Goal: Task Accomplishment & Management: Use online tool/utility

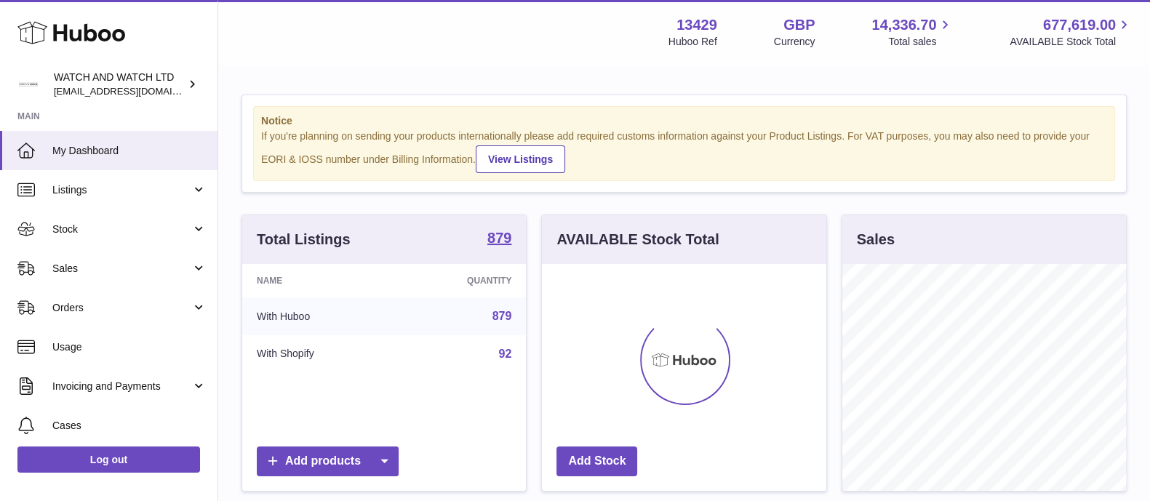
scroll to position [227, 283]
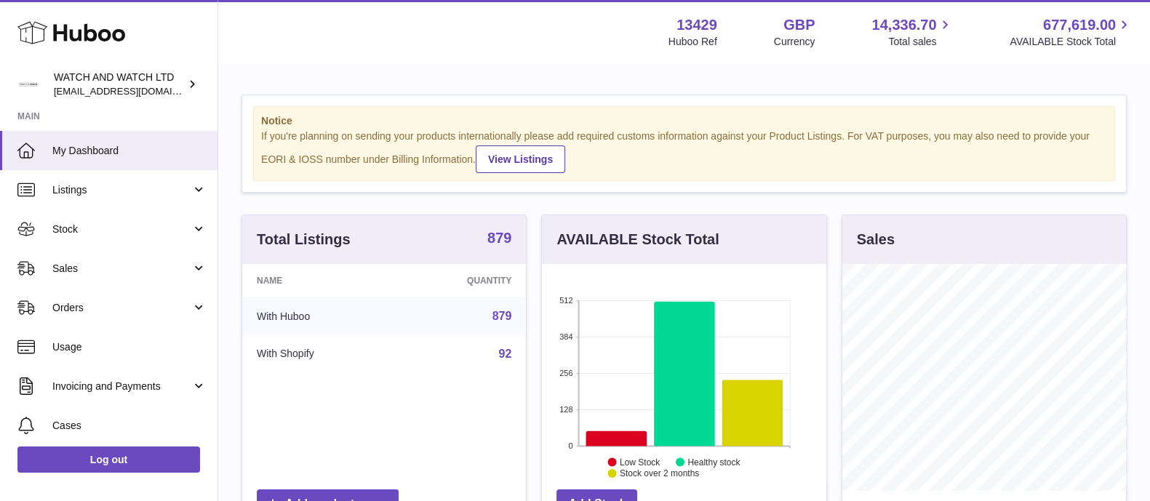
click at [509, 234] on strong "879" at bounding box center [500, 238] width 24 height 15
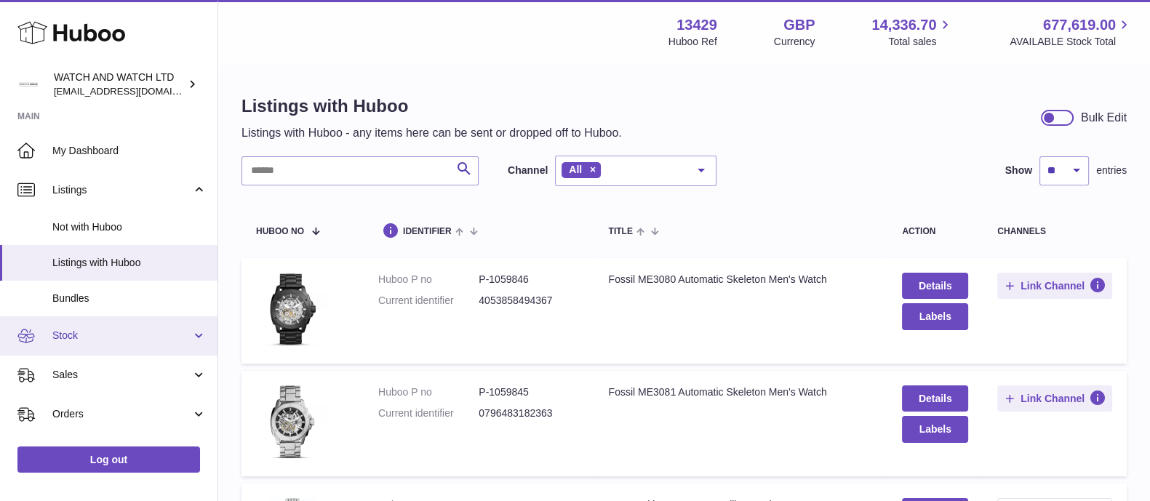
click at [87, 340] on span "Stock" at bounding box center [121, 336] width 139 height 14
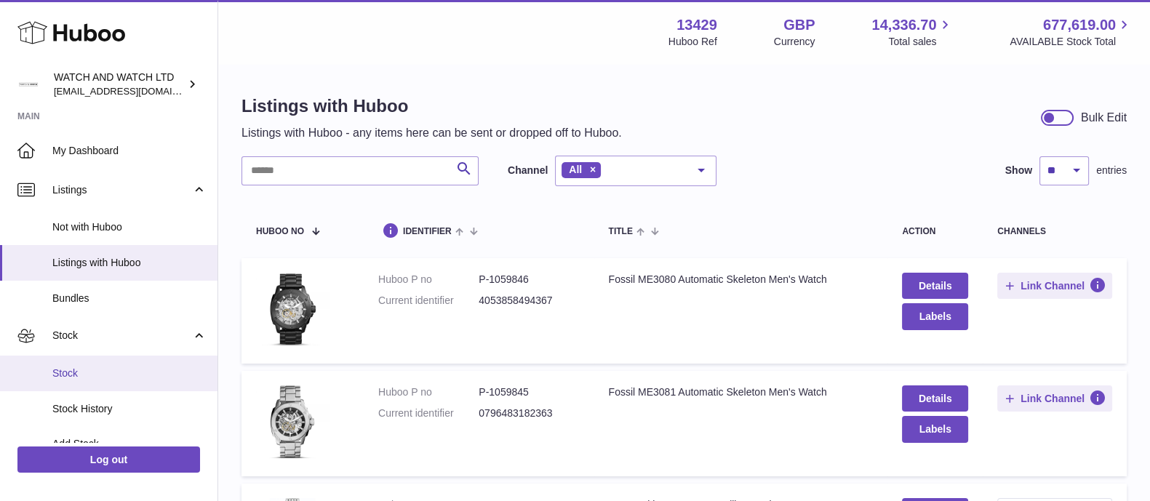
click at [101, 373] on span "Stock" at bounding box center [129, 374] width 154 height 14
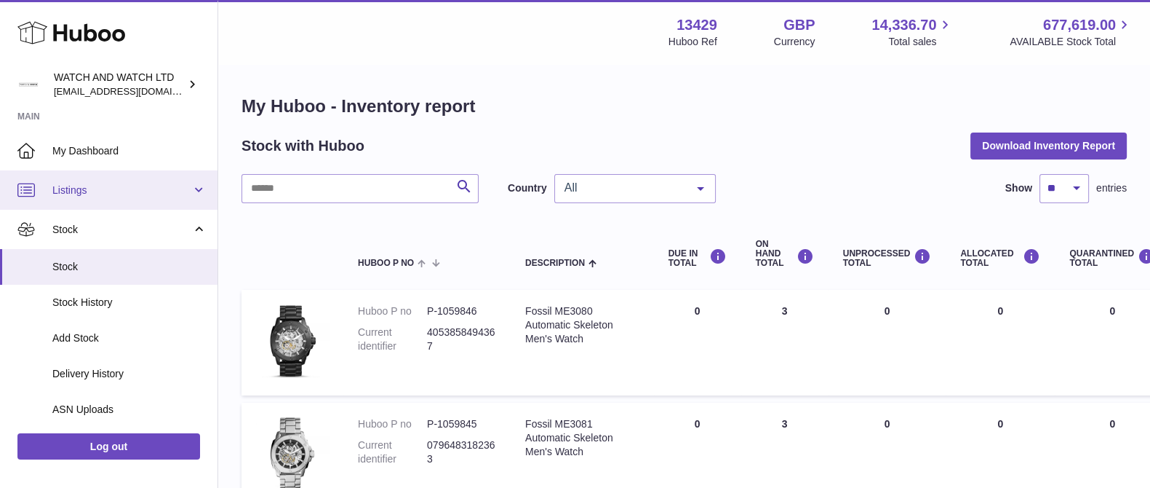
click at [92, 196] on span "Listings" at bounding box center [121, 190] width 139 height 14
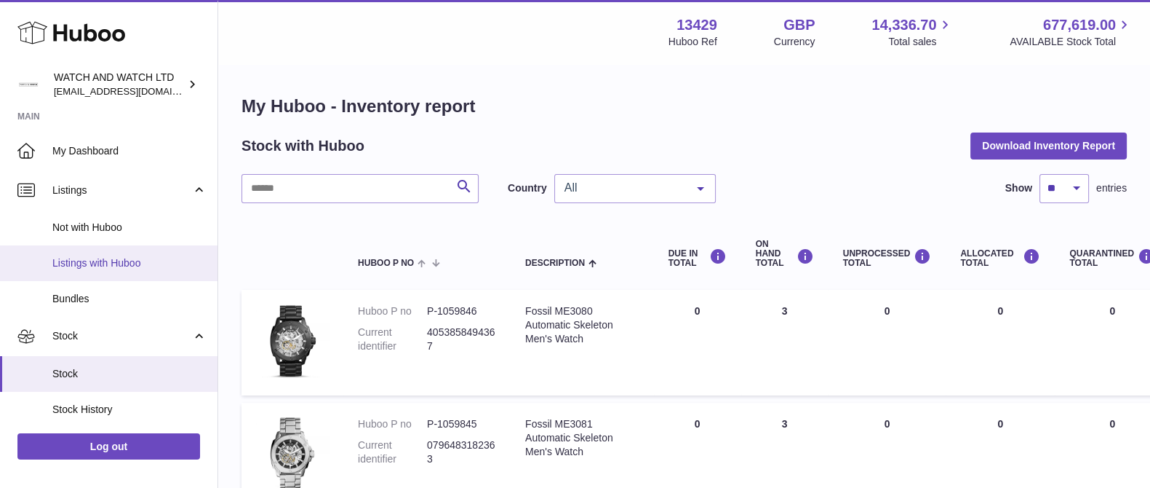
click at [123, 260] on span "Listings with Huboo" at bounding box center [129, 263] width 154 height 14
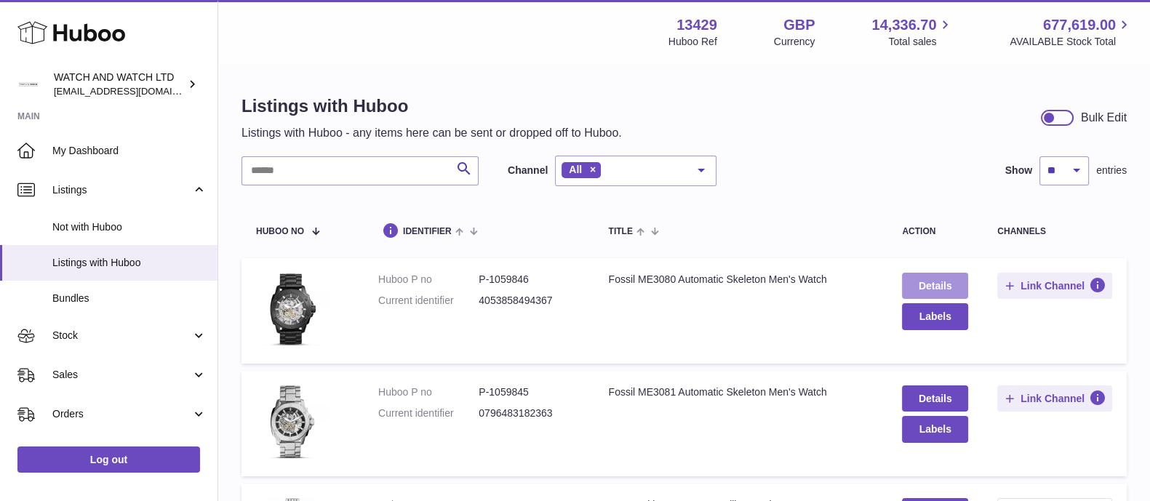
click at [935, 284] on link "Details" at bounding box center [935, 286] width 66 height 26
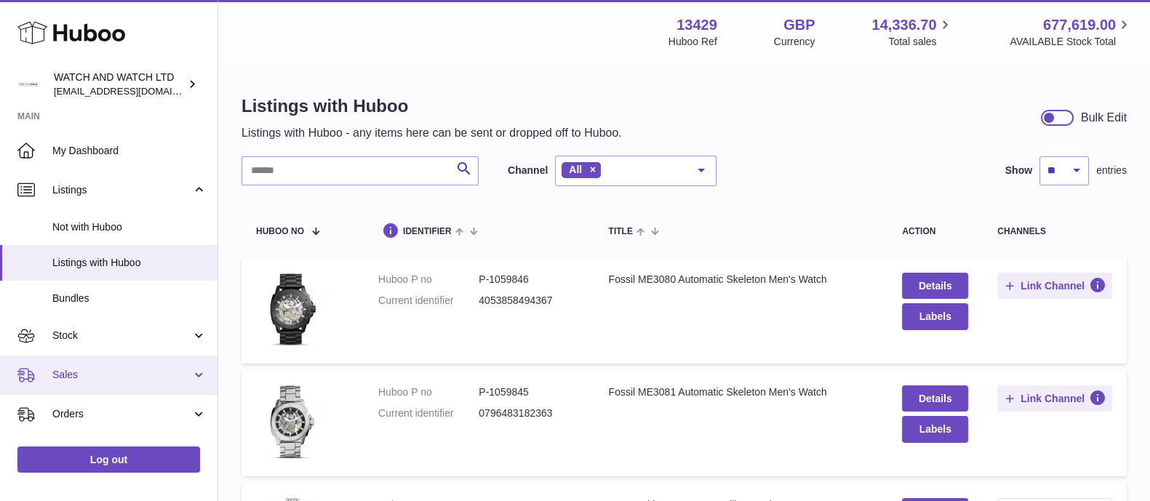
click at [84, 379] on span "Sales" at bounding box center [121, 375] width 139 height 14
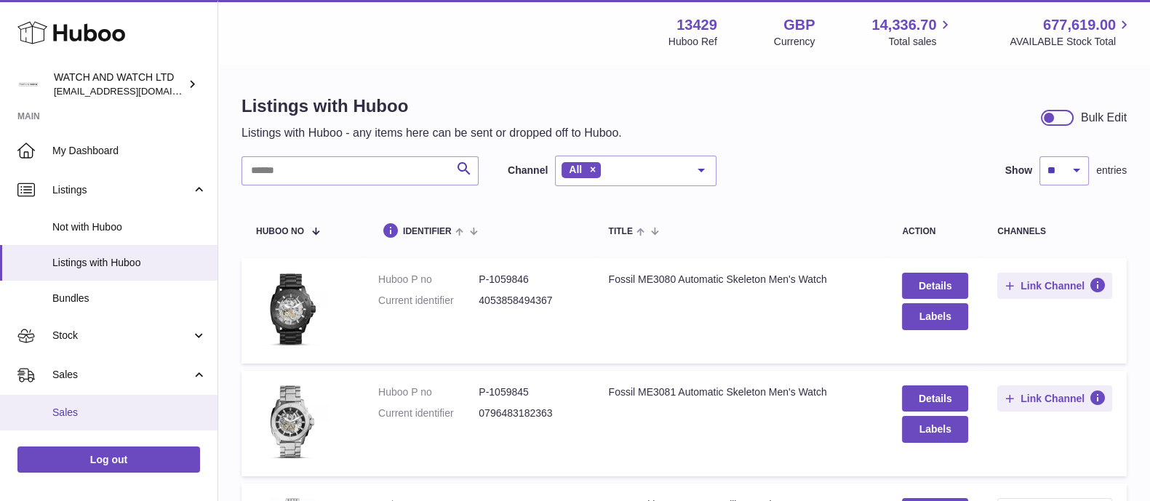
click at [85, 410] on span "Sales" at bounding box center [129, 413] width 154 height 14
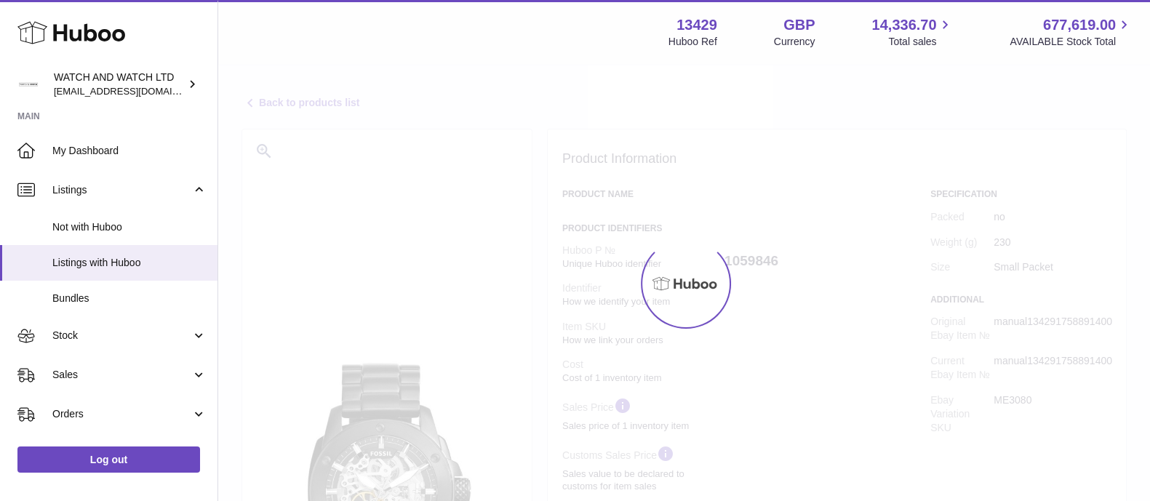
select select "**"
select select "****"
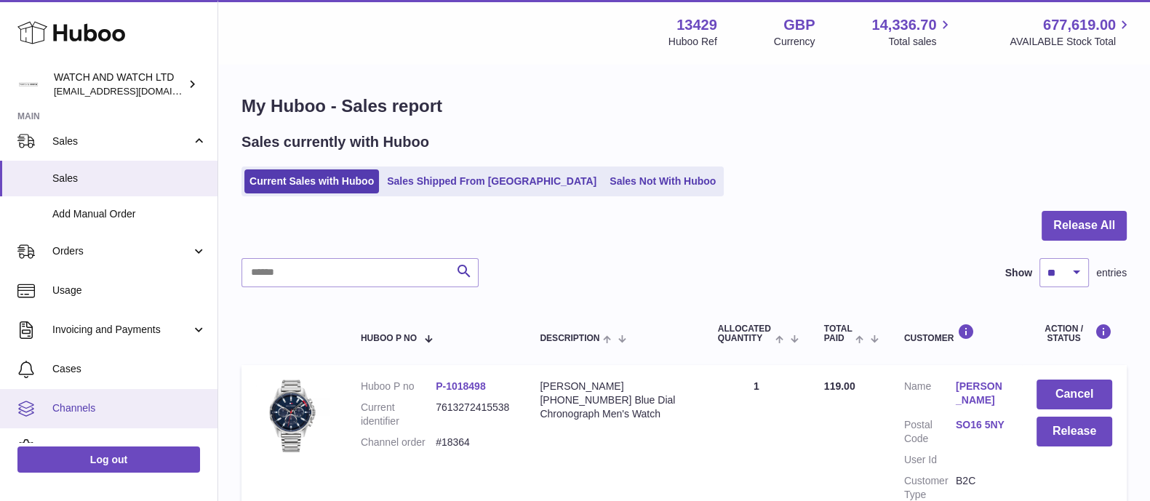
scroll to position [100, 0]
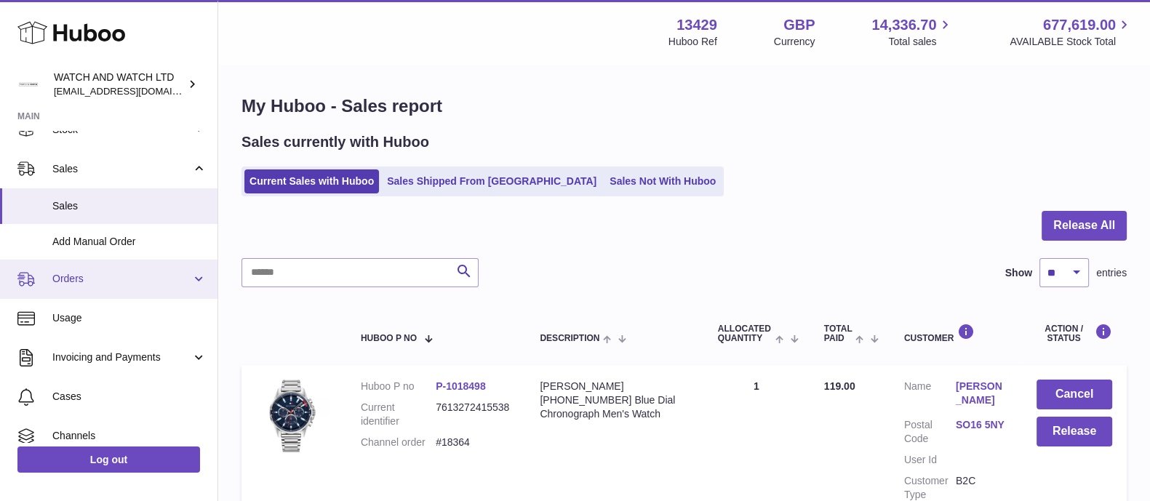
click at [81, 283] on span "Orders" at bounding box center [121, 279] width 139 height 14
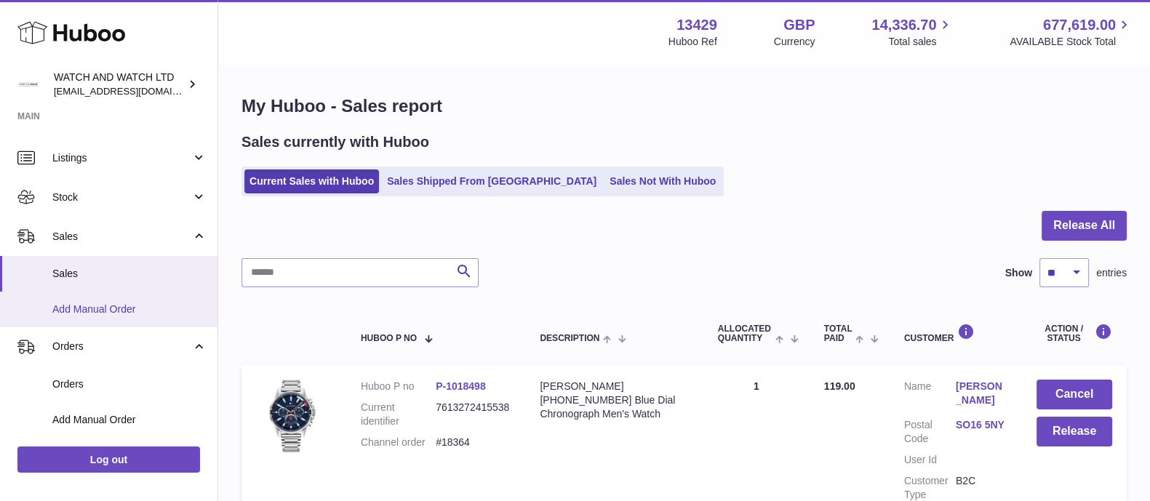
scroll to position [9, 0]
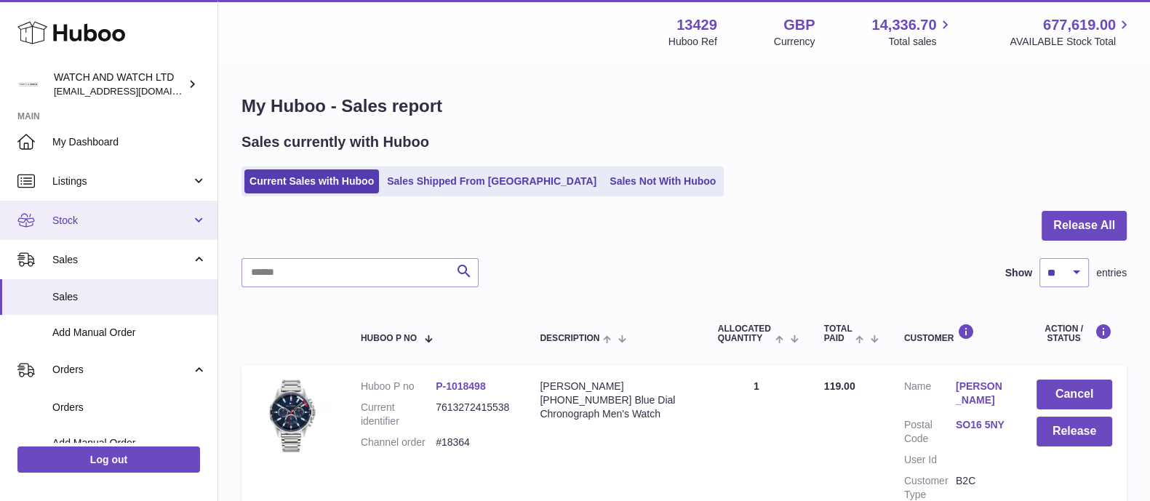
click at [71, 223] on span "Stock" at bounding box center [121, 221] width 139 height 14
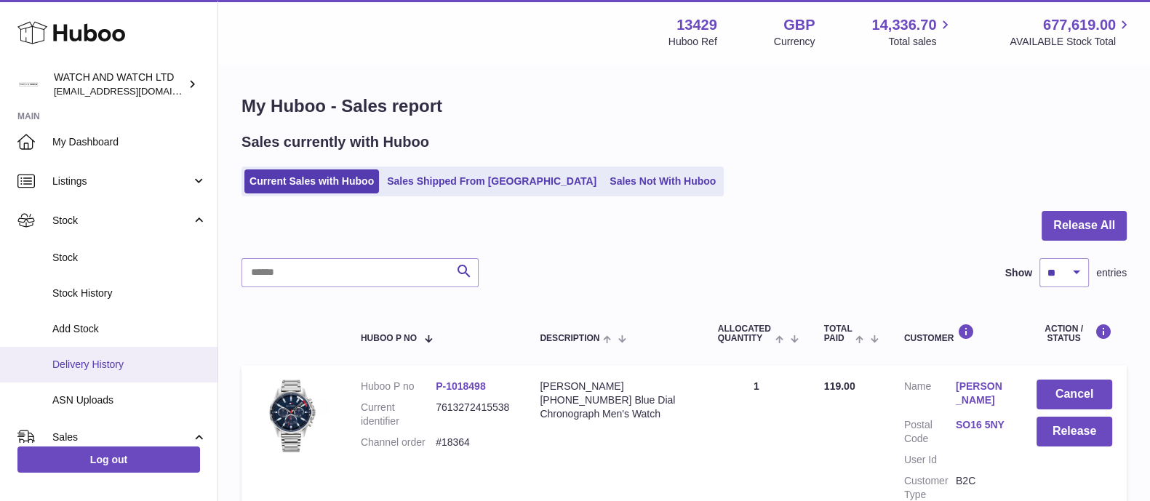
click at [114, 362] on span "Delivery History" at bounding box center [129, 365] width 154 height 14
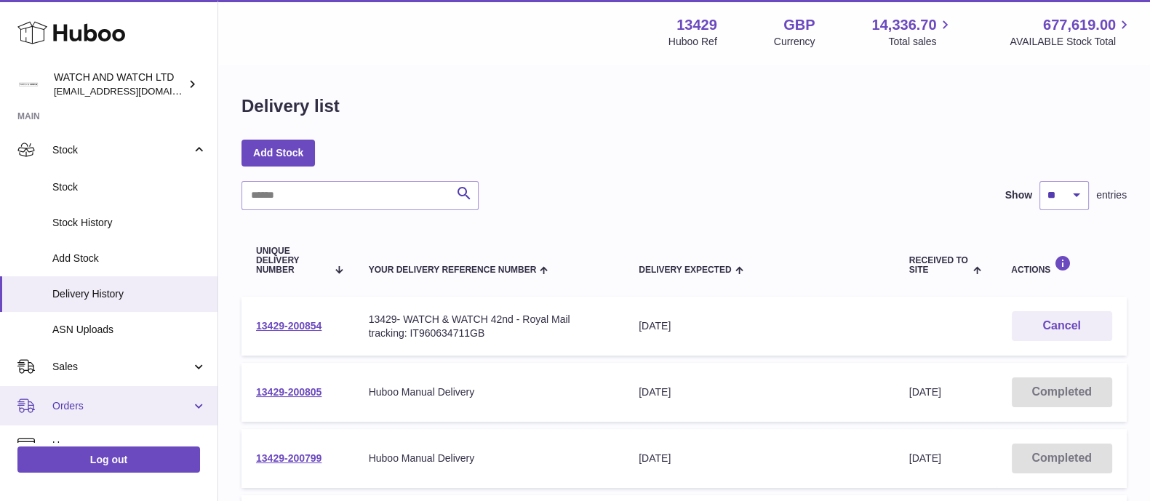
scroll to position [90, 0]
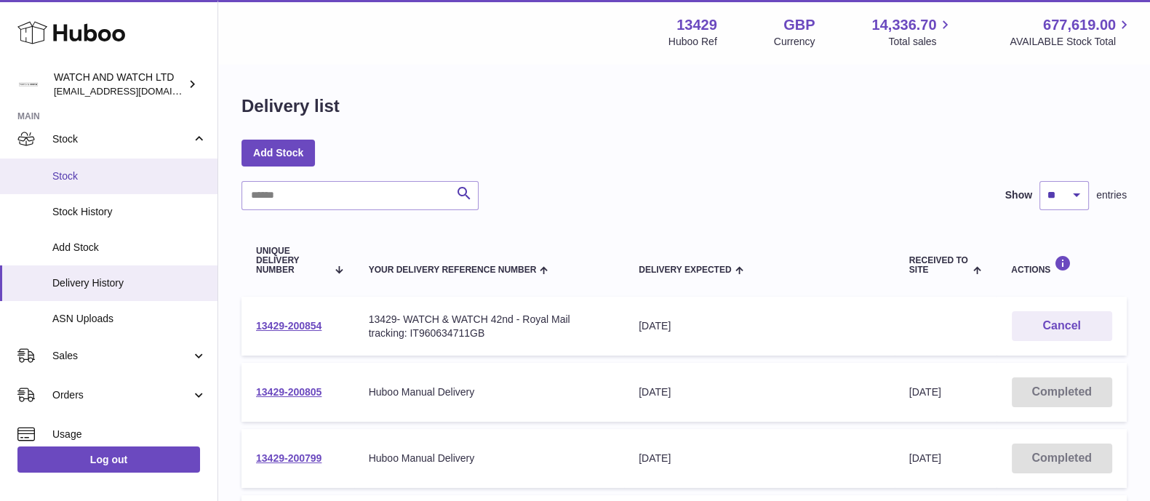
click at [74, 175] on span "Stock" at bounding box center [129, 177] width 154 height 14
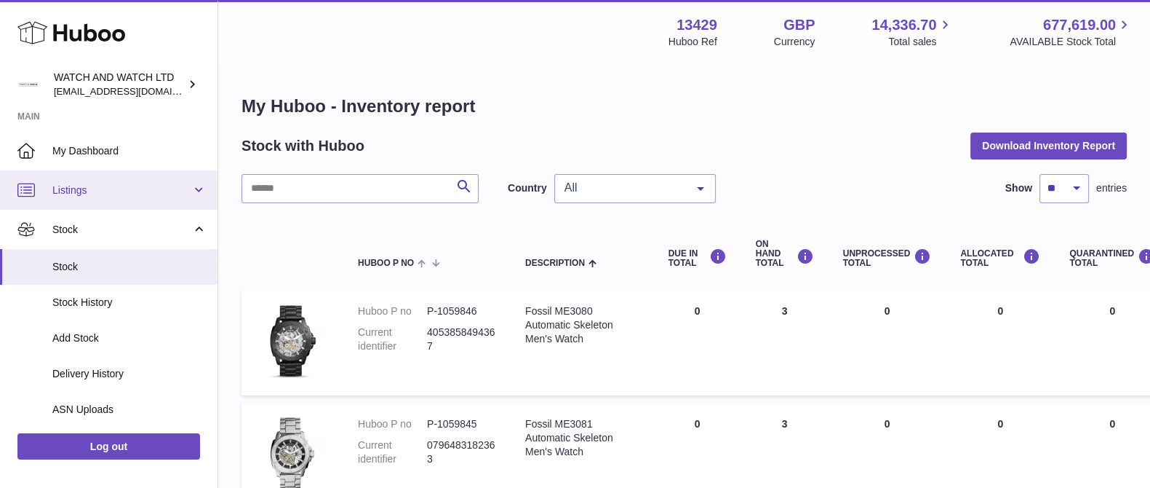
click at [73, 180] on link "Listings" at bounding box center [109, 189] width 218 height 39
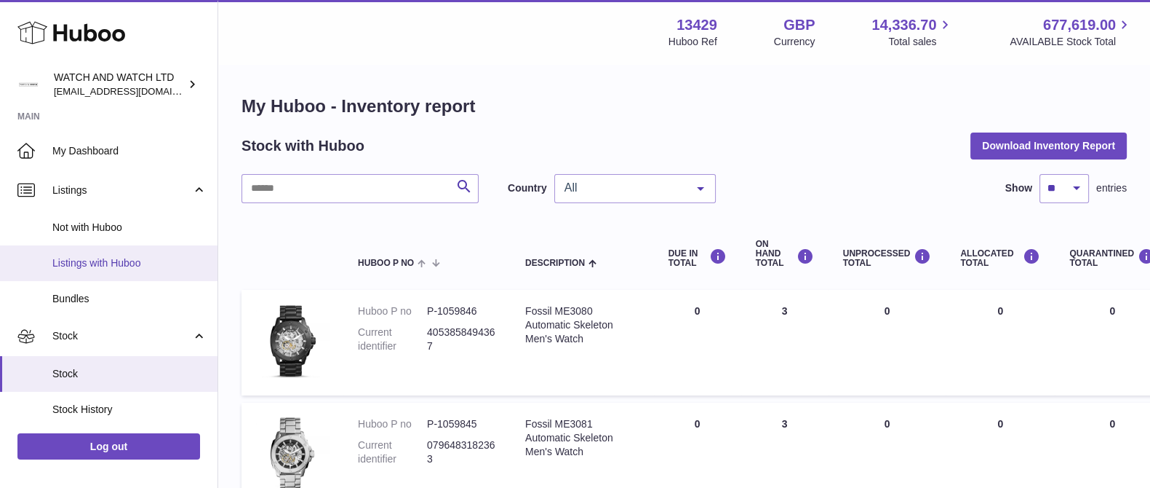
click at [91, 261] on span "Listings with Huboo" at bounding box center [129, 263] width 154 height 14
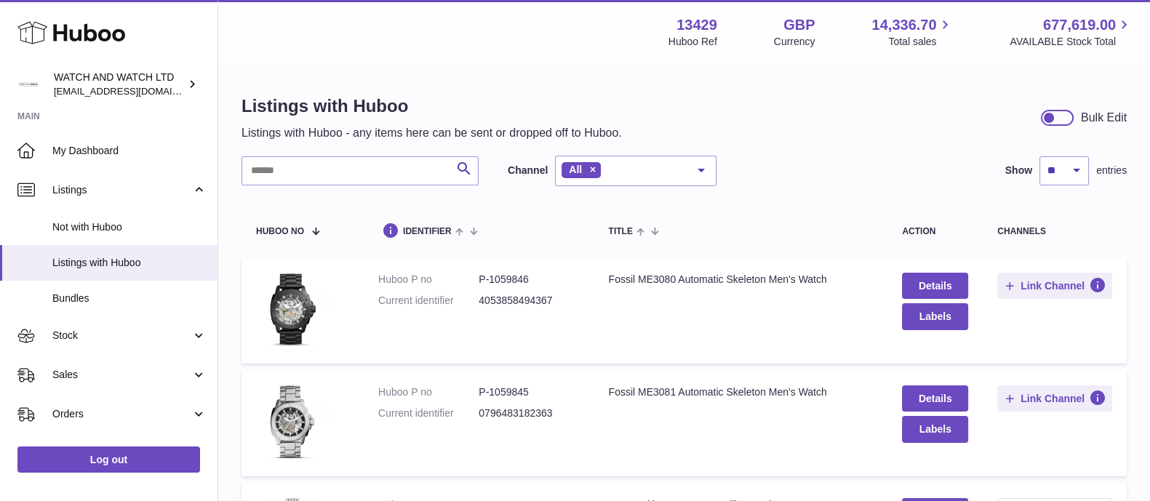
click at [667, 164] on div "All" at bounding box center [636, 171] width 162 height 31
click at [866, 156] on div "Search Channel All All eBay Amazon Shopify Woocommerce Etsy No elements found. …" at bounding box center [685, 171] width 886 height 31
click at [941, 322] on button "Labels" at bounding box center [935, 316] width 66 height 26
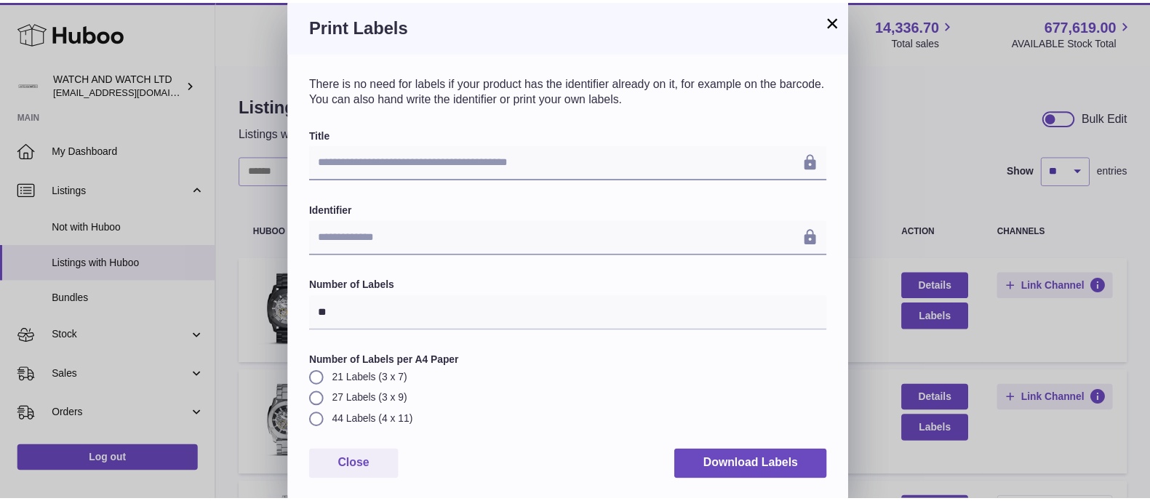
scroll to position [2, 0]
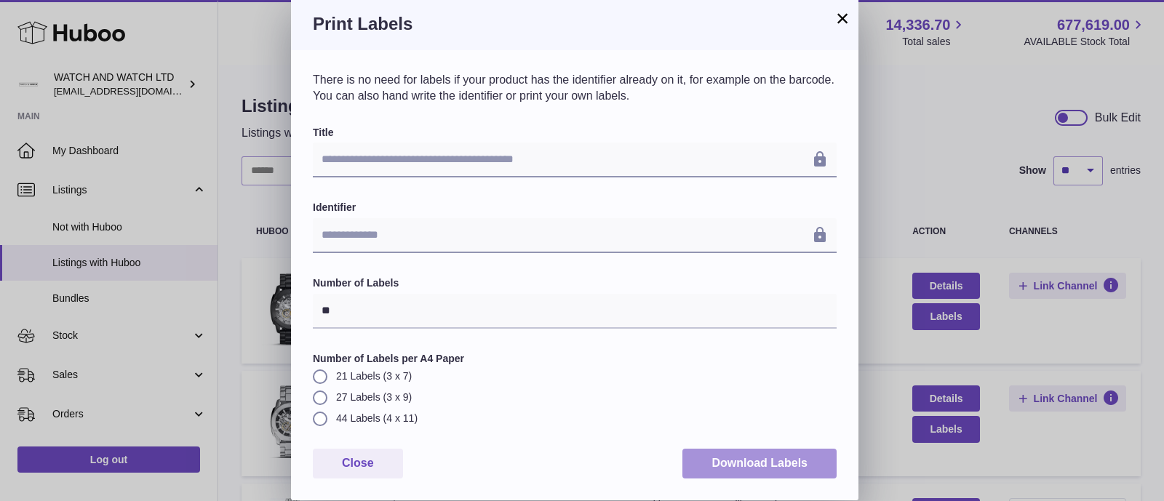
click at [741, 461] on button "Download Labels" at bounding box center [760, 464] width 154 height 30
click at [673, 18] on h3 "Print Labels" at bounding box center [575, 23] width 524 height 23
click at [848, 14] on button "×" at bounding box center [842, 17] width 17 height 17
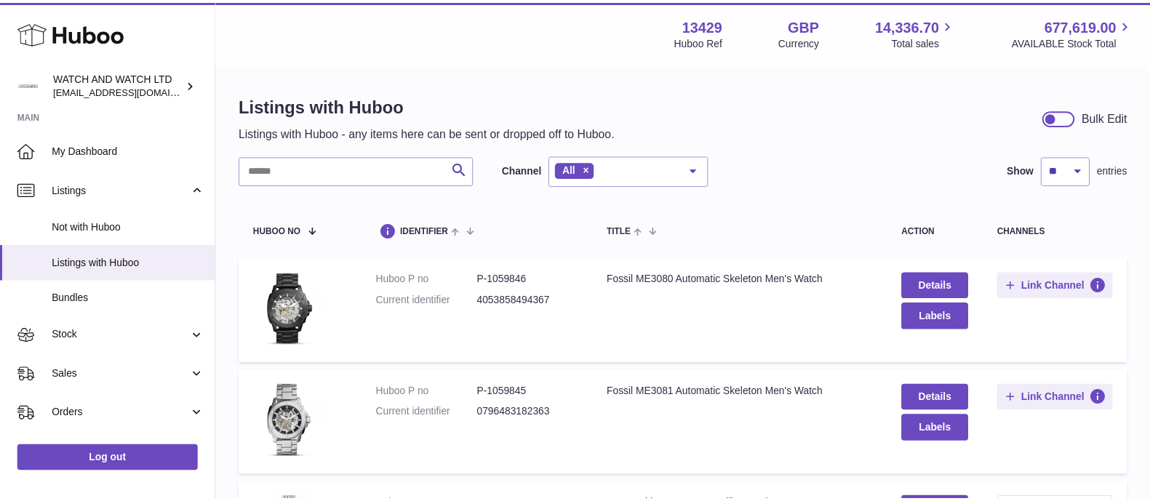
scroll to position [0, 0]
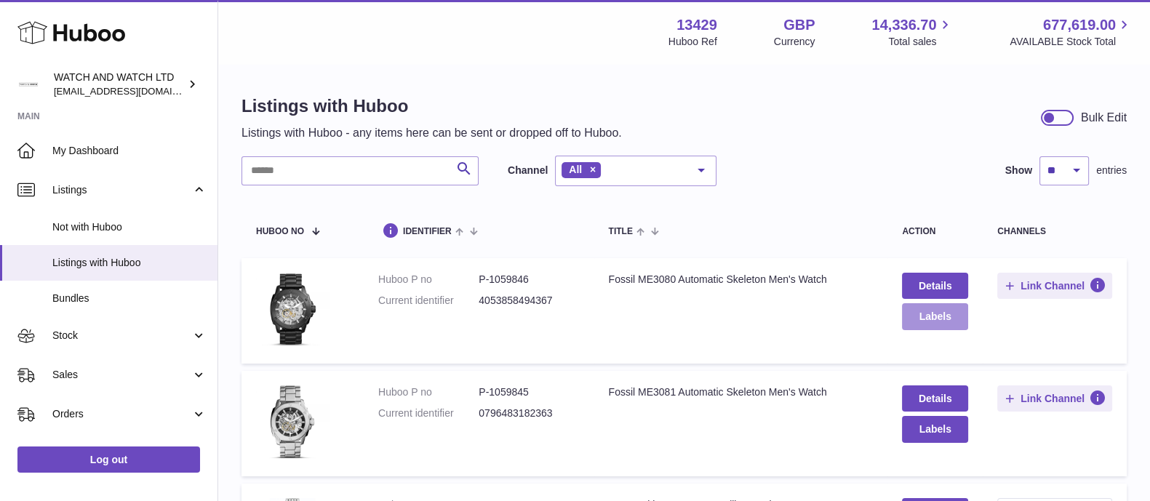
click at [920, 318] on button "Labels" at bounding box center [935, 316] width 66 height 26
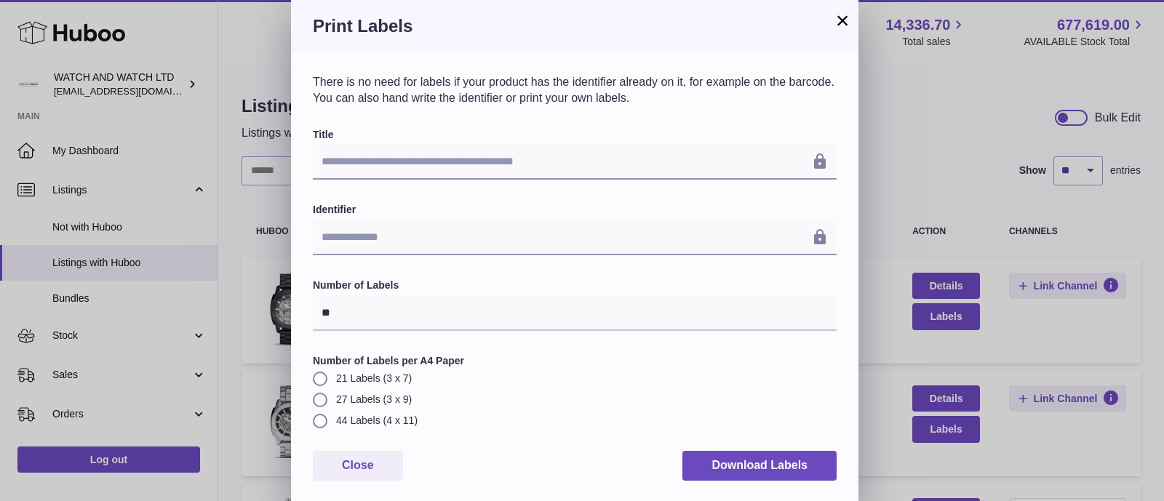
click at [848, 23] on button "×" at bounding box center [842, 20] width 17 height 17
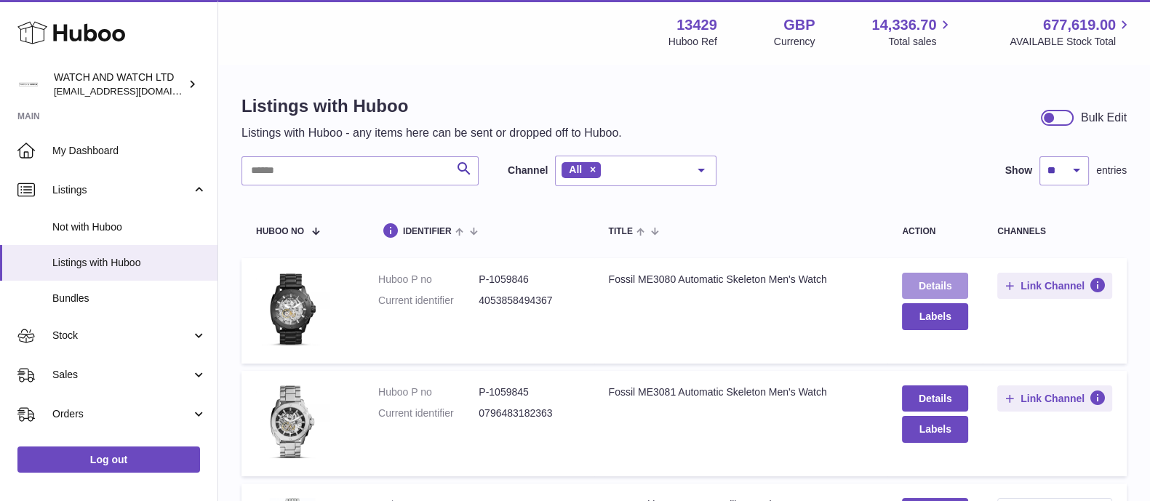
click at [919, 285] on link "Details" at bounding box center [935, 286] width 66 height 26
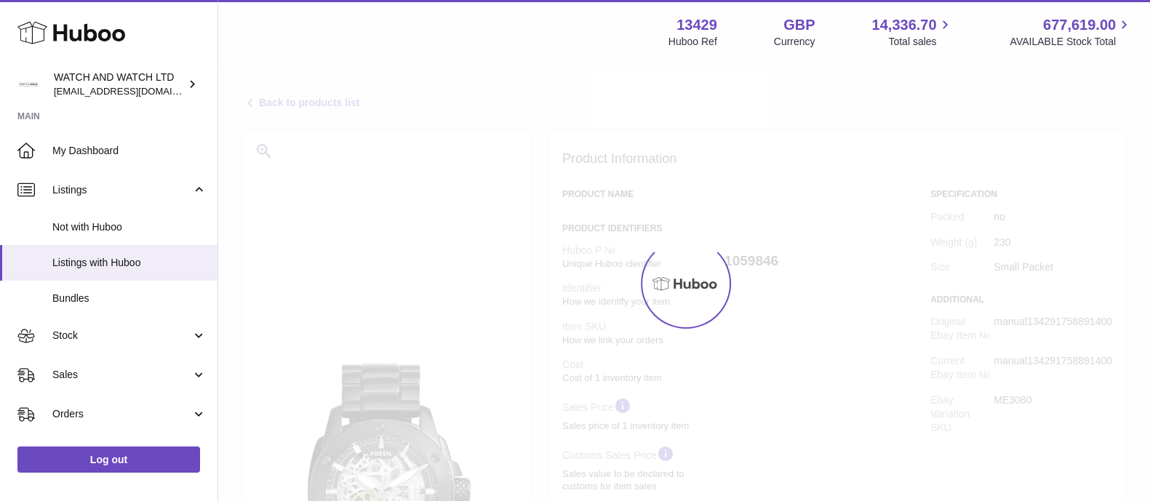
select select "**"
select select "****"
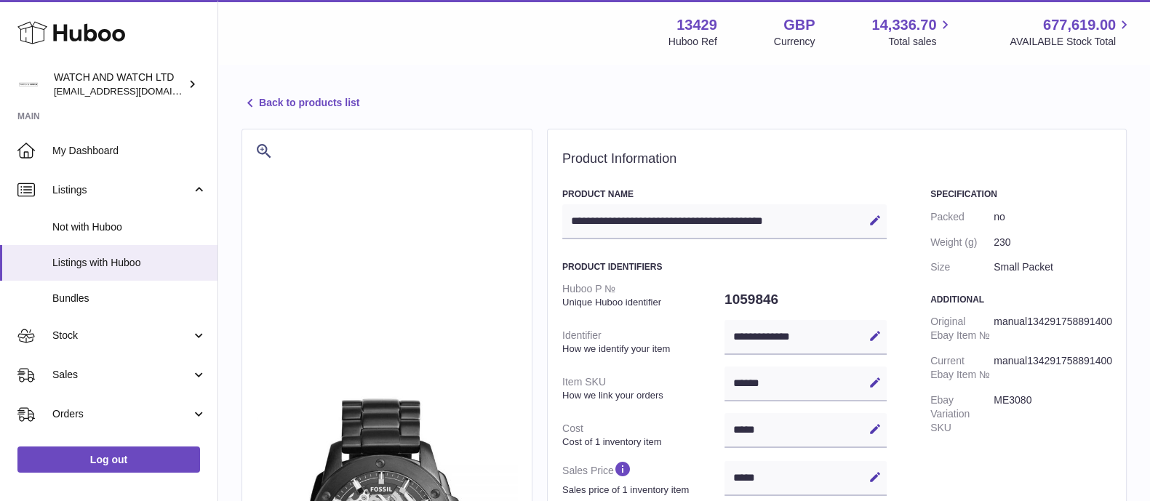
click at [250, 104] on icon at bounding box center [250, 103] width 17 height 17
